Goal: Task Accomplishment & Management: Complete application form

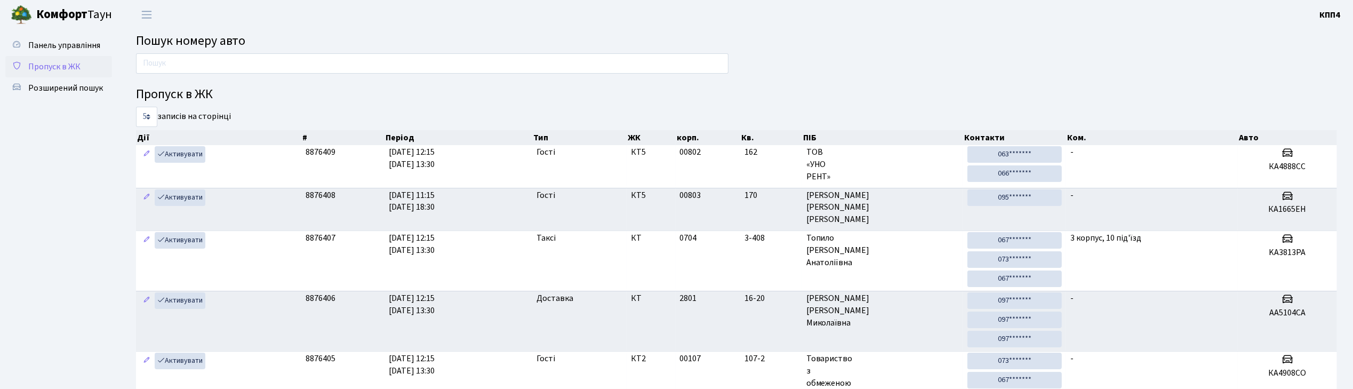
click at [62, 73] on link "Пропуск в ЖК" at bounding box center [58, 66] width 107 height 21
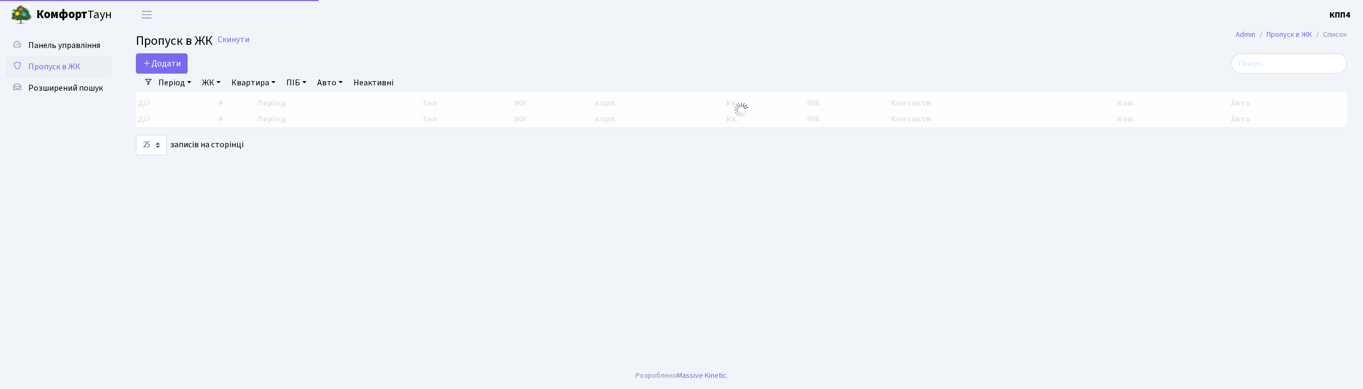
select select "25"
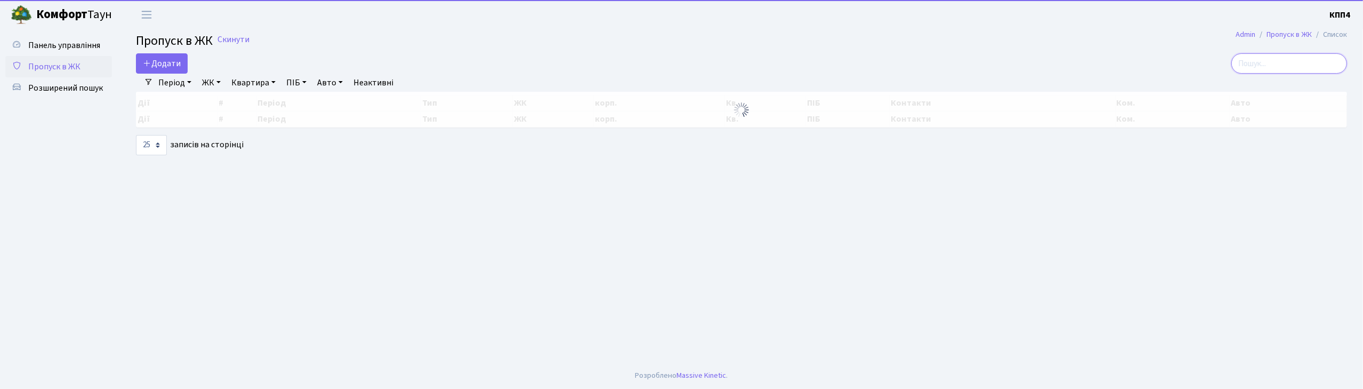
click at [1312, 71] on input "search" at bounding box center [1290, 63] width 116 height 20
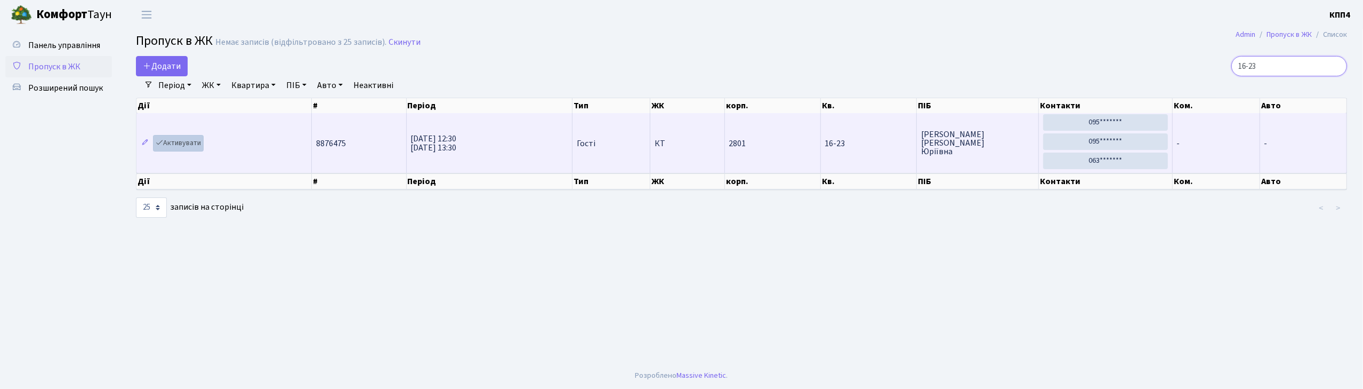
type input "16-23"
click at [183, 146] on link "Активувати" at bounding box center [178, 143] width 51 height 17
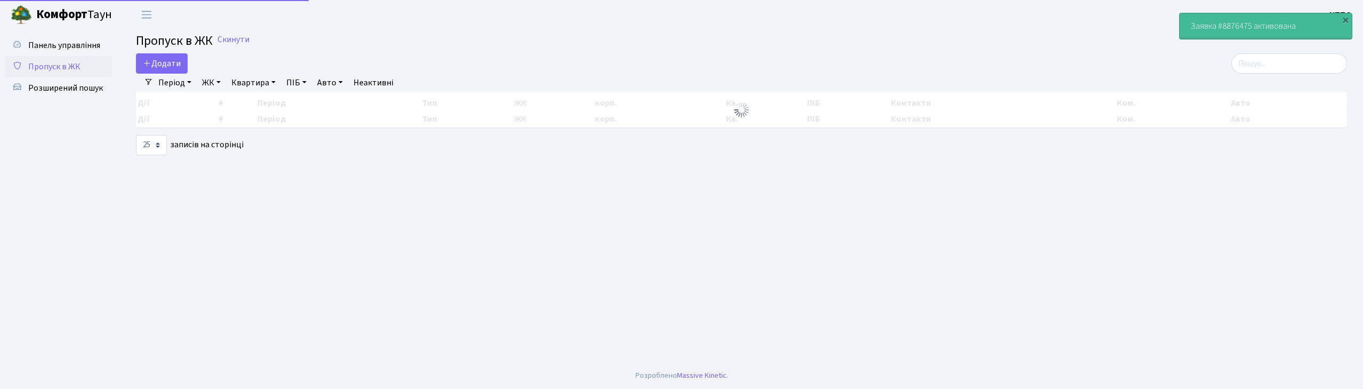
select select "25"
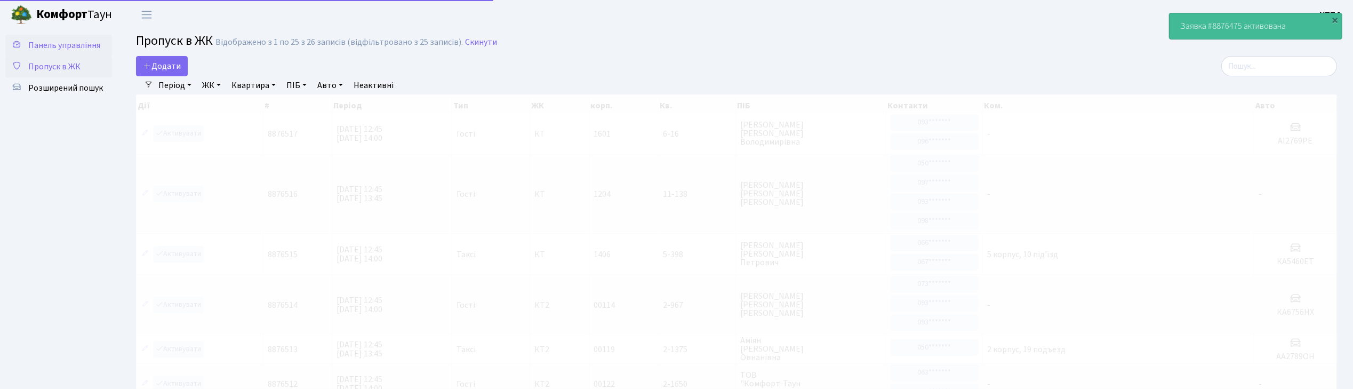
click at [65, 42] on span "Панель управління" at bounding box center [64, 45] width 72 height 12
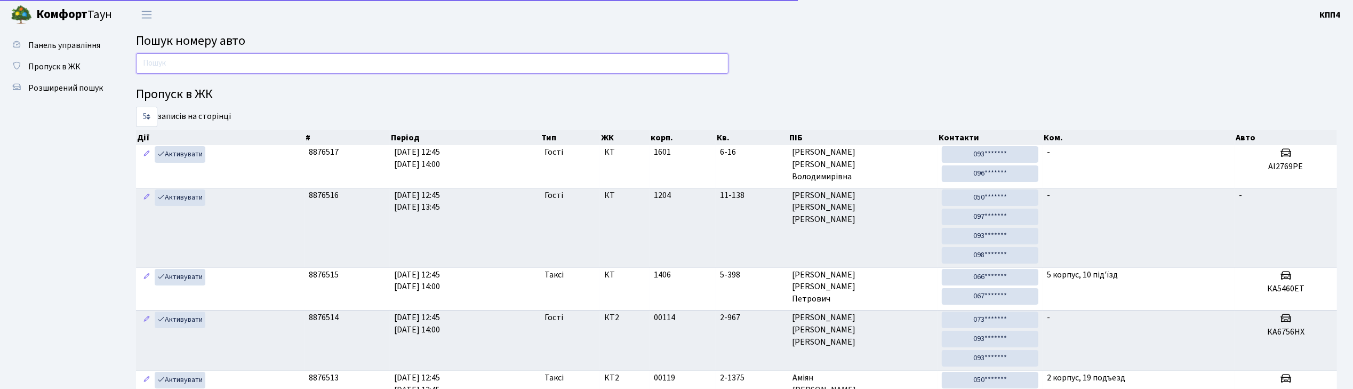
drag, startPoint x: 0, startPoint y: 0, endPoint x: 197, endPoint y: 62, distance: 206.8
click at [197, 62] on input "text" at bounding box center [432, 63] width 592 height 20
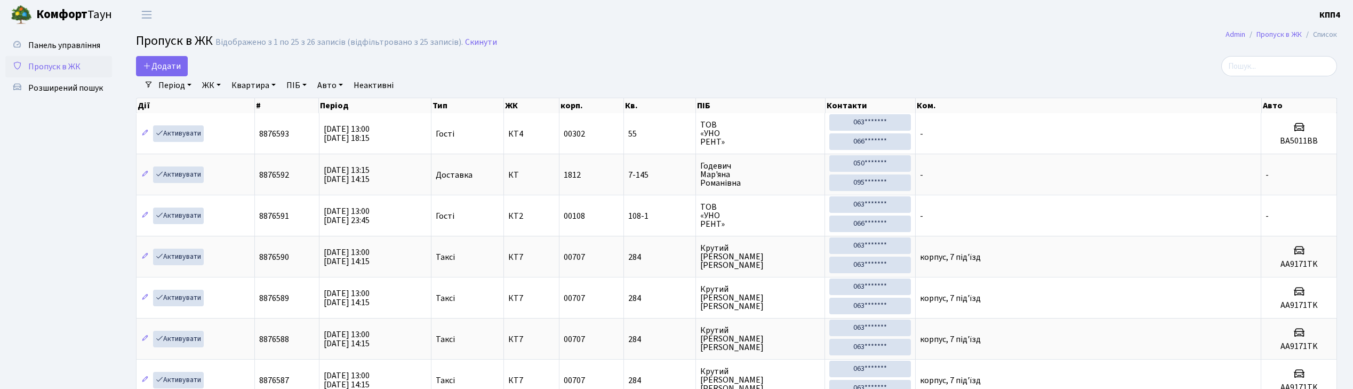
select select "25"
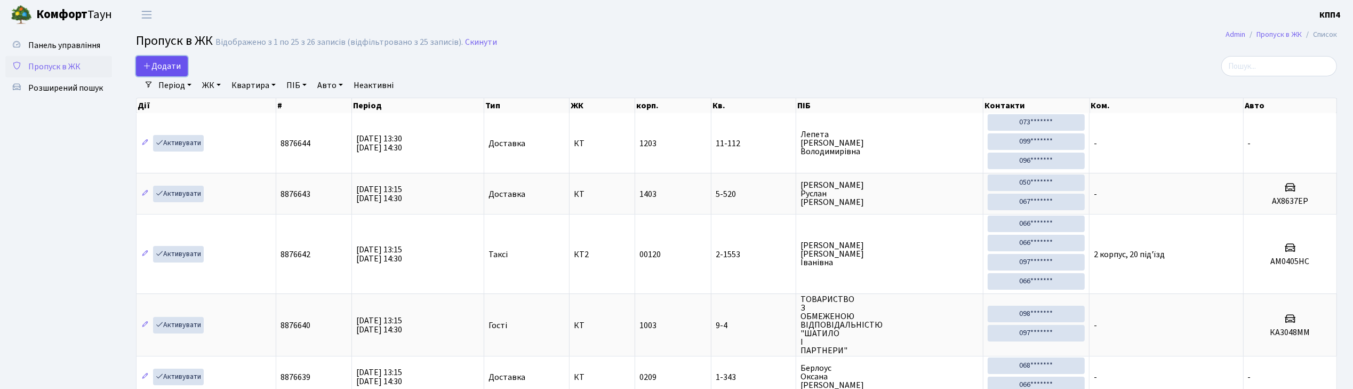
click at [180, 64] on span "Додати" at bounding box center [162, 66] width 38 height 12
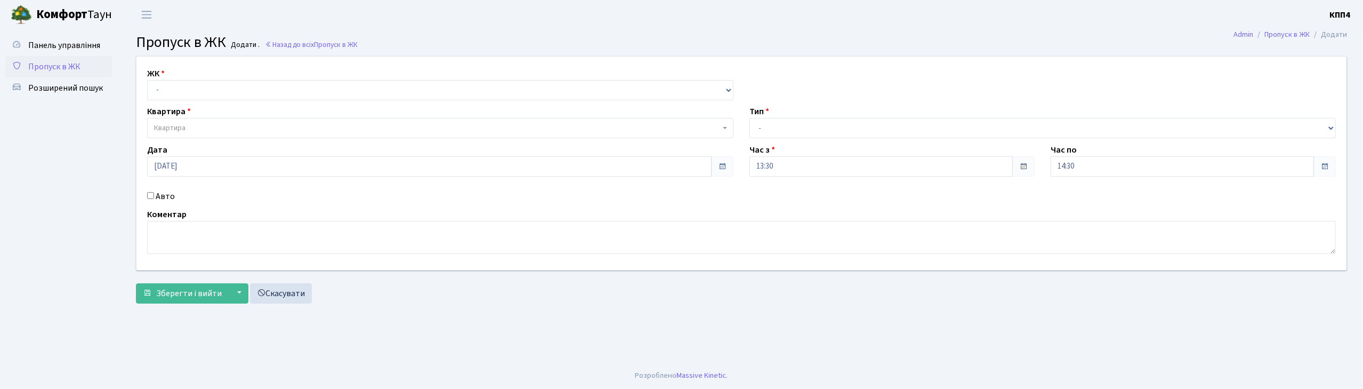
click at [148, 195] on input "Авто" at bounding box center [150, 195] width 7 height 7
checkbox input "true"
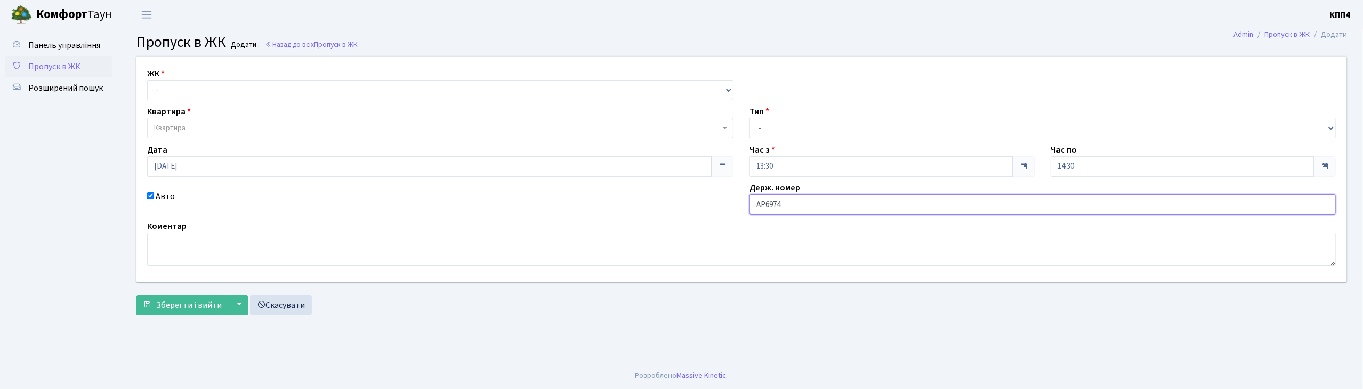
type input "АР6974ІС"
click at [187, 94] on select "- КТ, вул. Регенераторна, 4 КТ2, просп. Соборності, 17 КТ3, вул. Березнева, 16 …" at bounding box center [440, 90] width 587 height 20
select select "271"
click at [147, 80] on select "- КТ, вул. Регенераторна, 4 КТ2, просп. Соборності, 17 КТ3, вул. Березнева, 16 …" at bounding box center [440, 90] width 587 height 20
select select
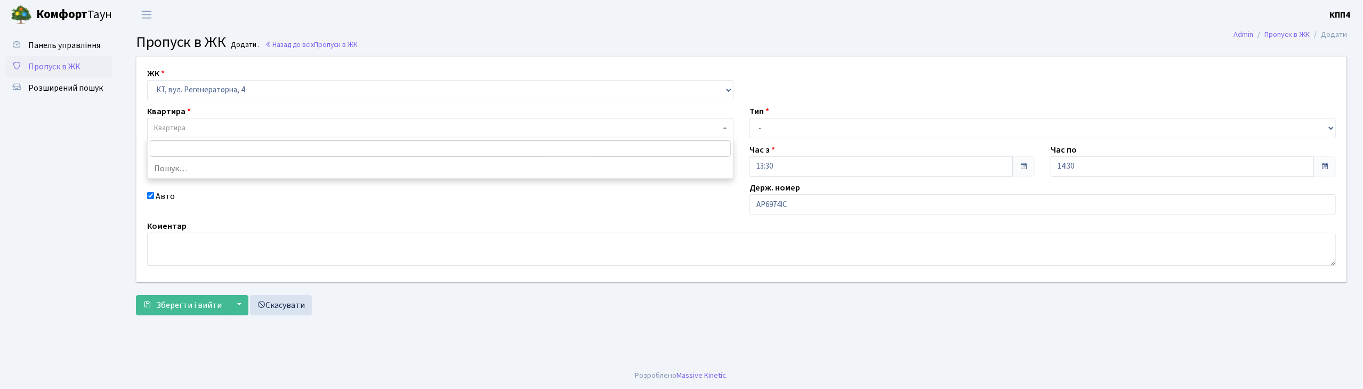
click at [193, 131] on span "Квартира" at bounding box center [437, 128] width 566 height 11
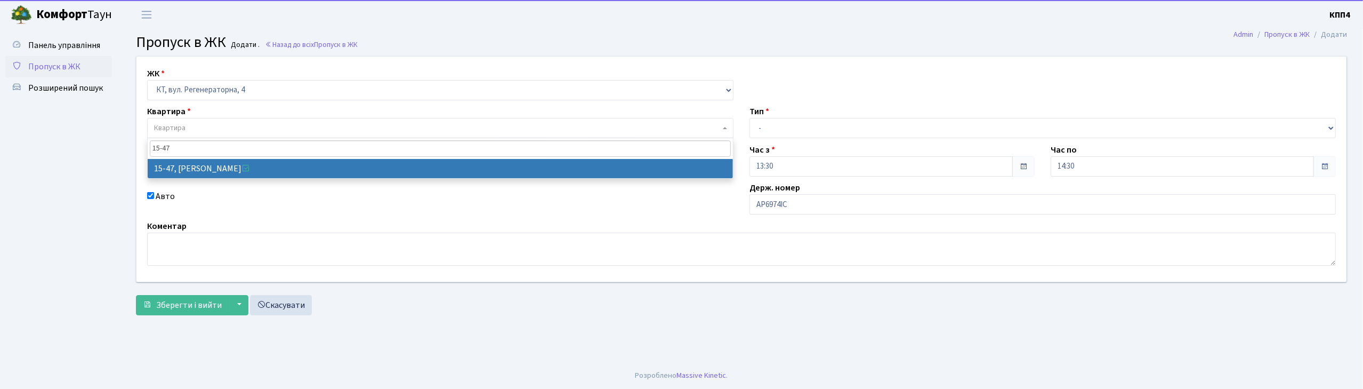
type input "15-47"
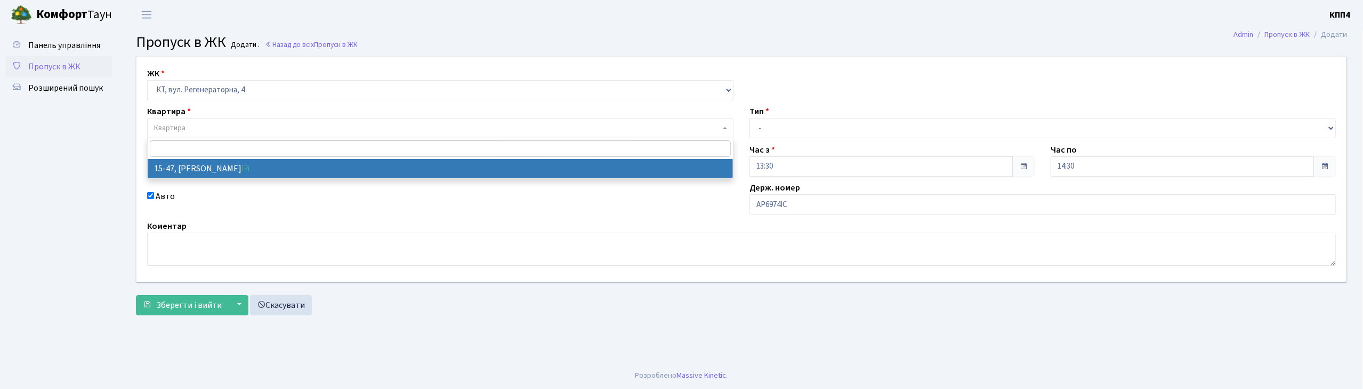
select select "8822"
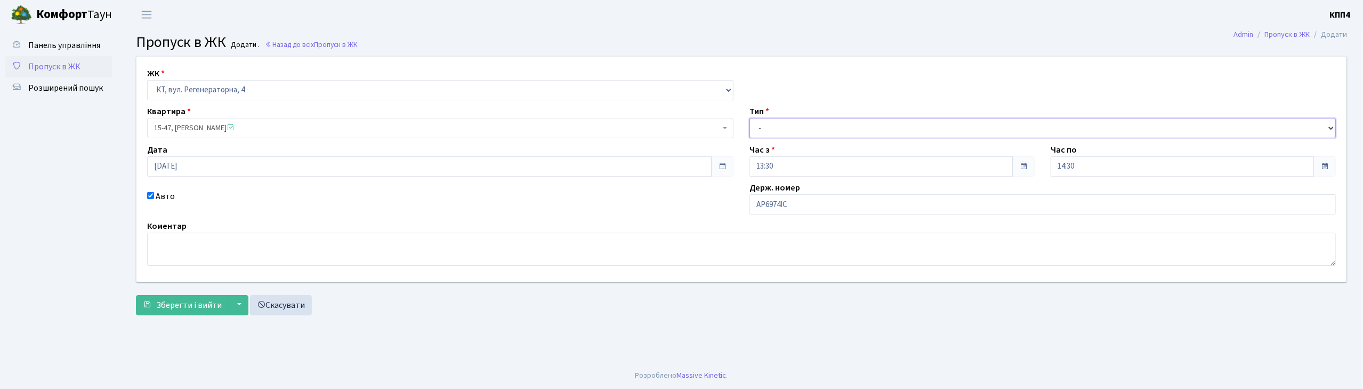
click at [773, 132] on select "- Доставка Таксі Гості Сервіс" at bounding box center [1043, 128] width 587 height 20
select select "2"
click at [750, 118] on select "- Доставка Таксі Гості Сервіс" at bounding box center [1043, 128] width 587 height 20
click at [167, 299] on span "Зберегти і вийти" at bounding box center [189, 305] width 66 height 12
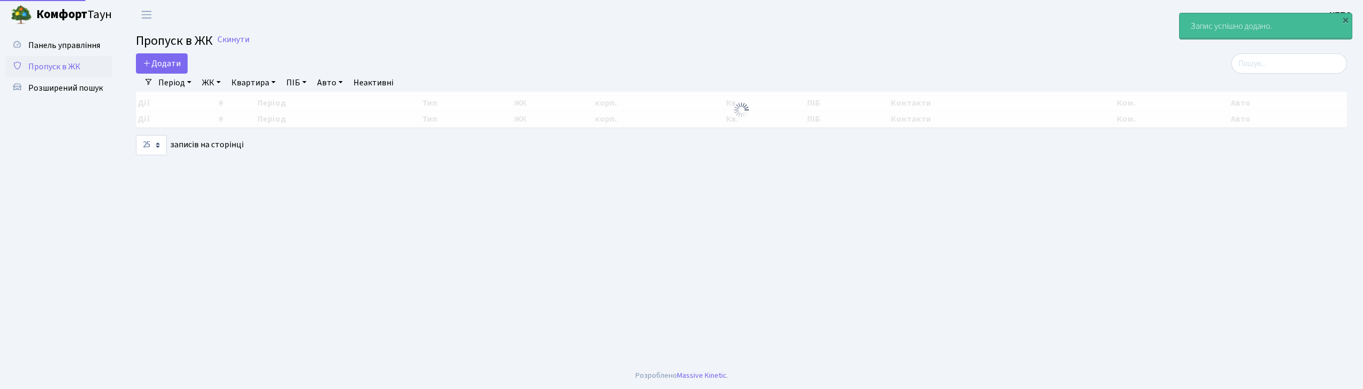
select select "25"
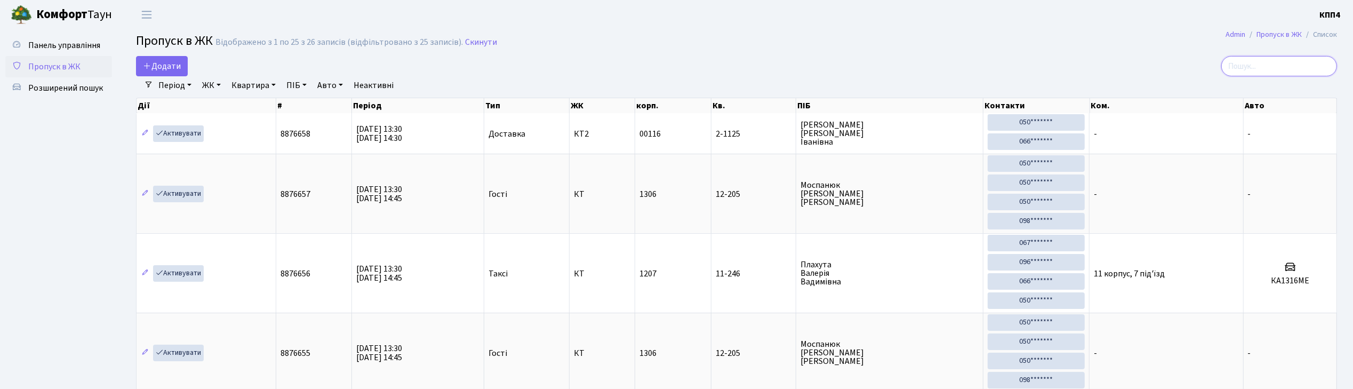
click at [1257, 69] on input "search" at bounding box center [1279, 66] width 116 height 20
